Goal: Transaction & Acquisition: Purchase product/service

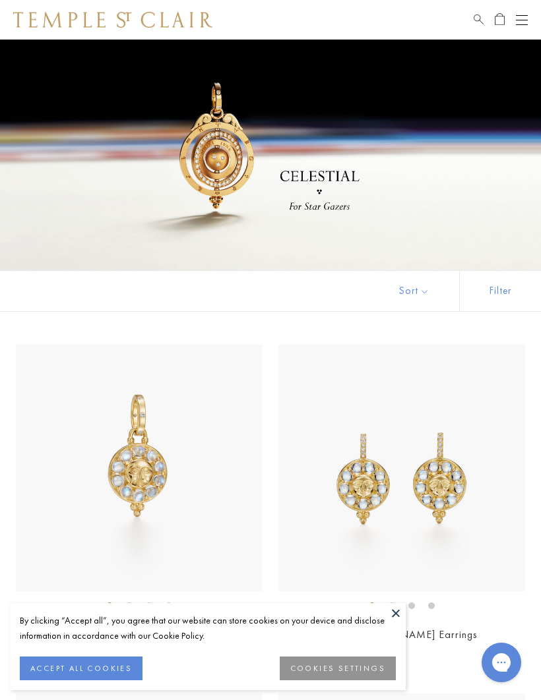
click at [534, 18] on div "Shop Shop Categories Amulets Pendants & Charms Lockets Chains & Leather Cords E…" at bounding box center [270, 20] width 541 height 40
click at [522, 18] on button "Open navigation" at bounding box center [522, 20] width 12 height 16
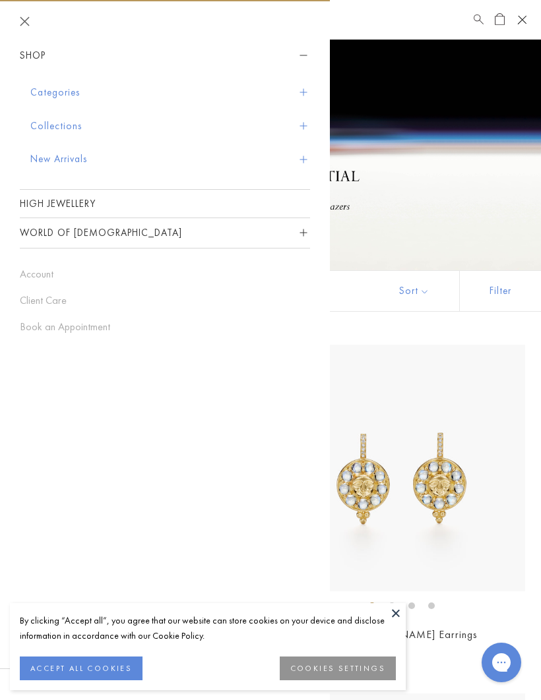
click at [45, 93] on button "Categories" at bounding box center [170, 93] width 280 height 34
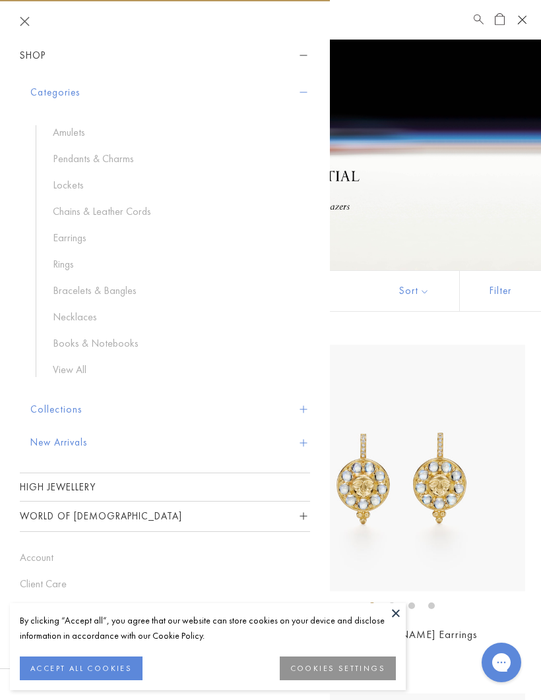
click at [89, 158] on link "Pendants & Charms" at bounding box center [175, 159] width 244 height 15
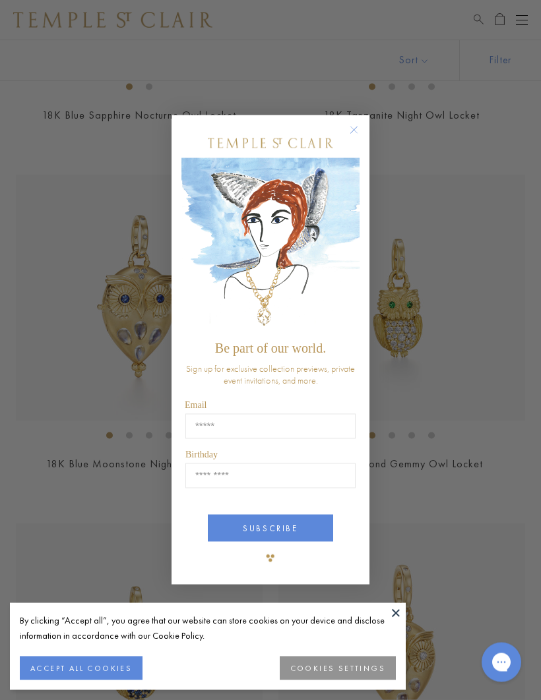
scroll to position [727, 0]
click at [49, 361] on div "Close dialog Be part of our world. Sign up for exclusive collection previews, p…" at bounding box center [270, 350] width 541 height 700
click at [351, 138] on circle "Close dialog" at bounding box center [354, 131] width 16 height 16
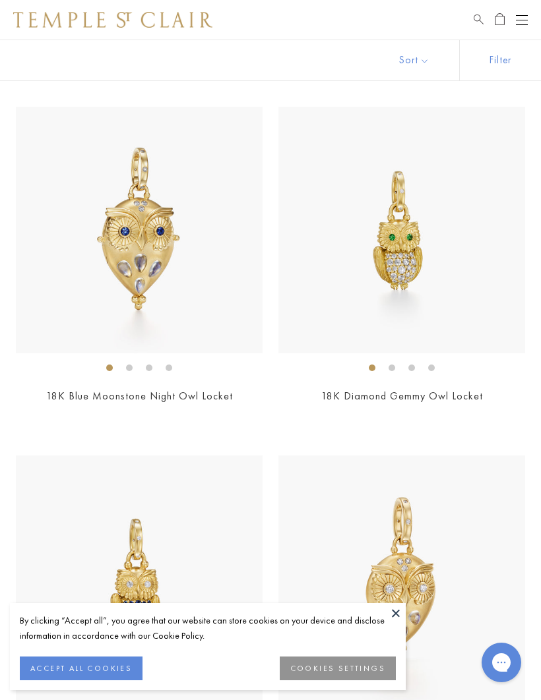
scroll to position [796, 0]
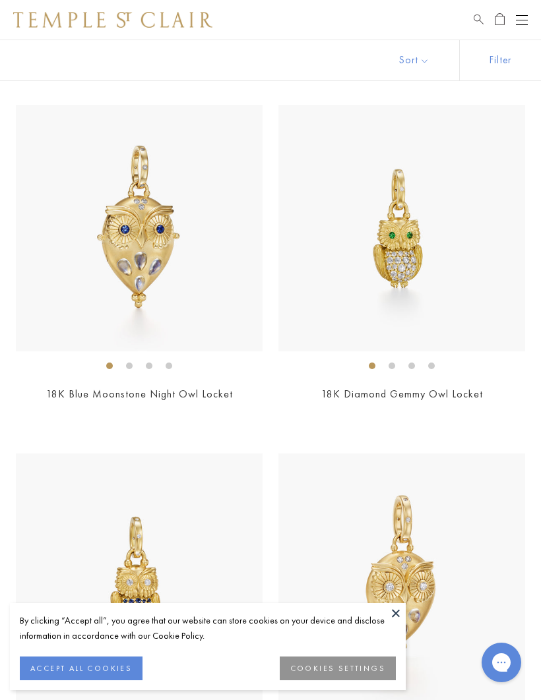
click at [57, 680] on button "ACCEPT ALL COOKIES" at bounding box center [81, 669] width 123 height 24
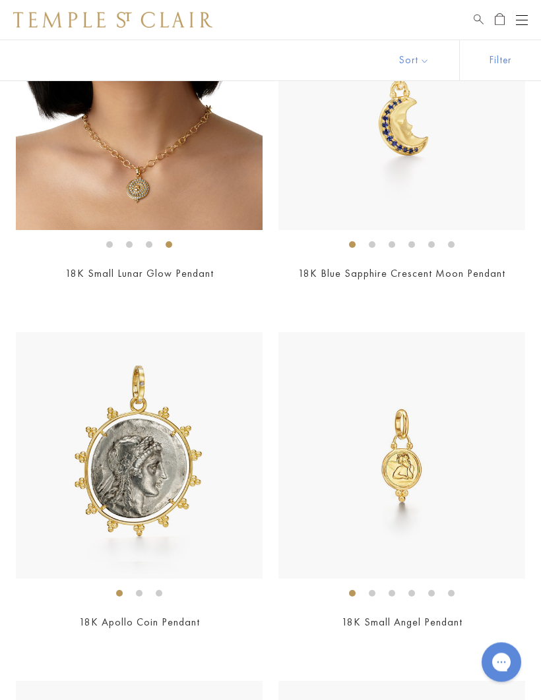
scroll to position [1963, 0]
click at [105, 476] on img at bounding box center [139, 455] width 247 height 247
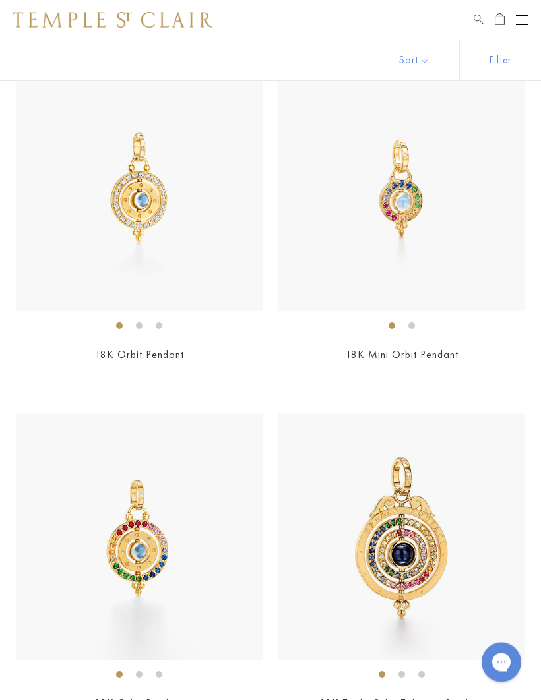
scroll to position [7811, 0]
